Goal: Check status: Check status

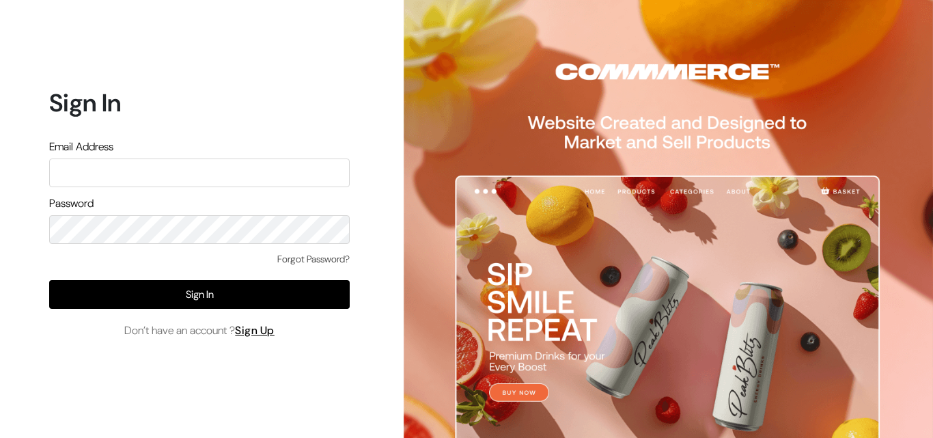
type input "[EMAIL_ADDRESS][DOMAIN_NAME]"
click at [158, 288] on button "Sign In" at bounding box center [199, 294] width 300 height 29
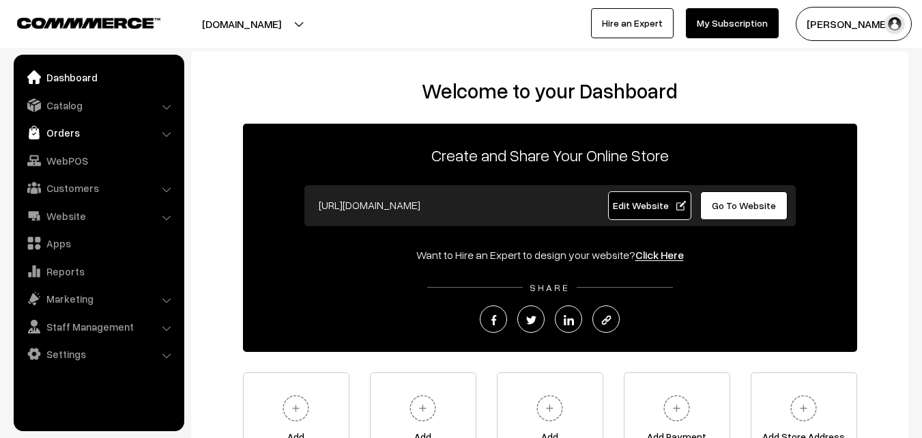
click at [49, 132] on link "Orders" at bounding box center [98, 132] width 162 height 25
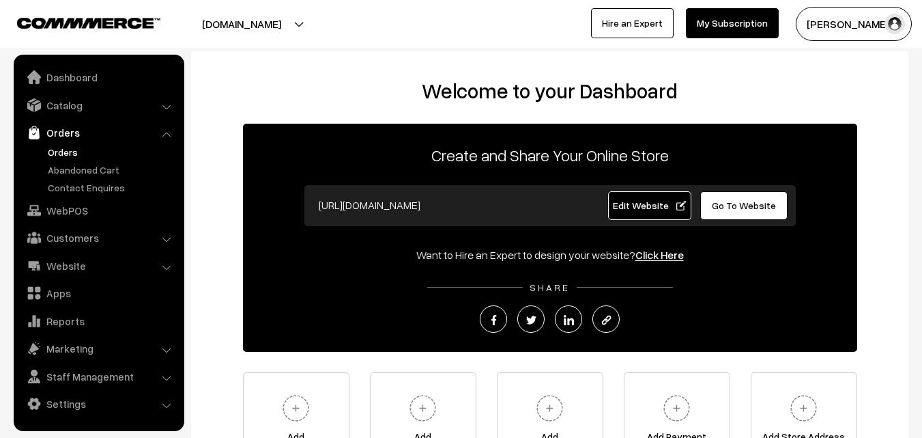
click at [72, 152] on link "Orders" at bounding box center [111, 152] width 135 height 14
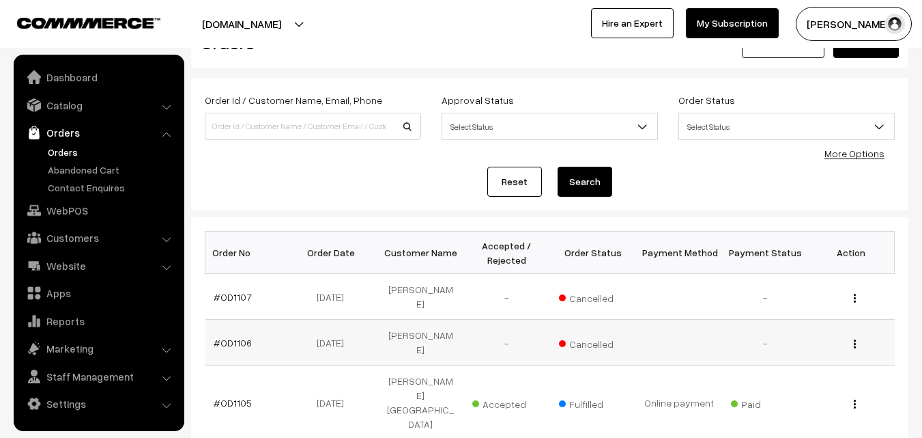
scroll to position [68, 0]
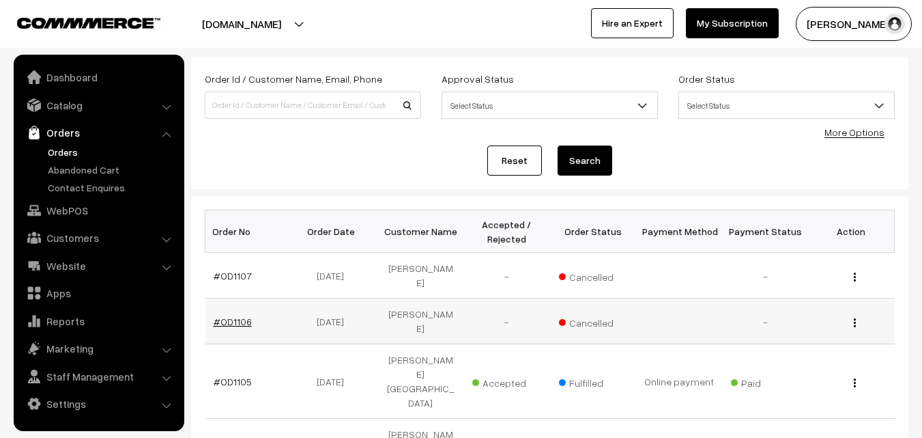
click at [220, 315] on link "#OD1106" at bounding box center [233, 321] width 38 height 12
